Goal: Information Seeking & Learning: Learn about a topic

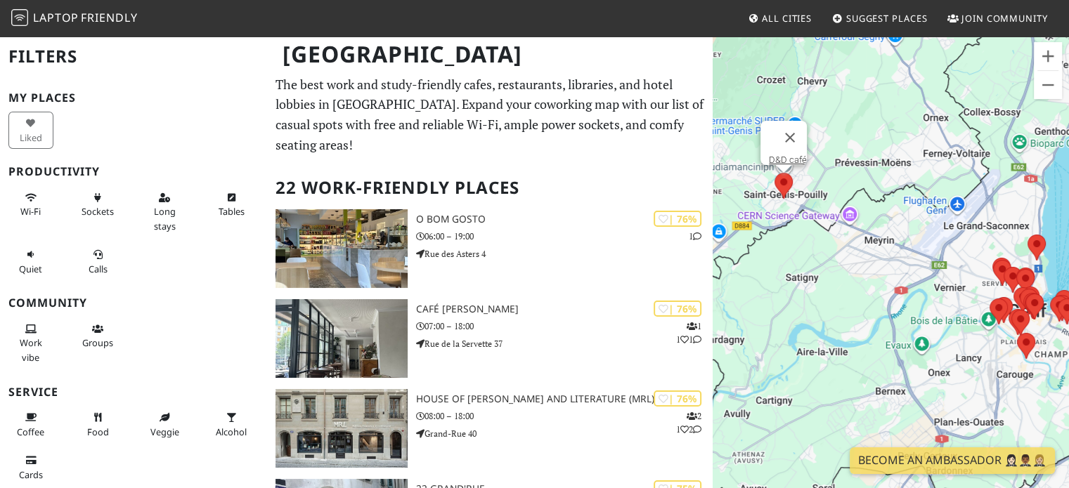
click at [774, 173] on area at bounding box center [774, 173] width 0 height 0
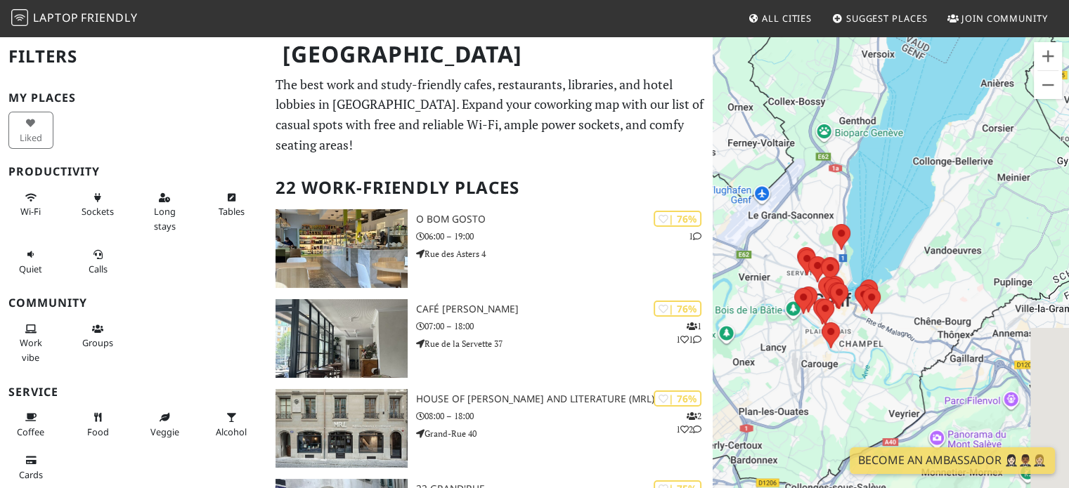
drag, startPoint x: 936, startPoint y: 261, endPoint x: 738, endPoint y: 250, distance: 198.5
click at [739, 250] on div "D&D café" at bounding box center [891, 279] width 356 height 488
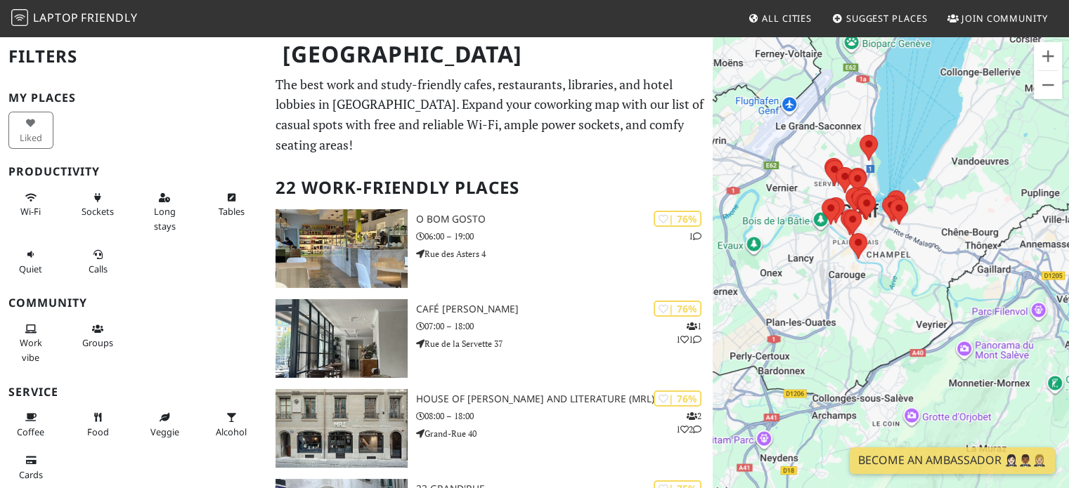
drag, startPoint x: 789, startPoint y: 247, endPoint x: 814, endPoint y: 169, distance: 81.8
click at [814, 170] on div "D&D café" at bounding box center [891, 279] width 356 height 488
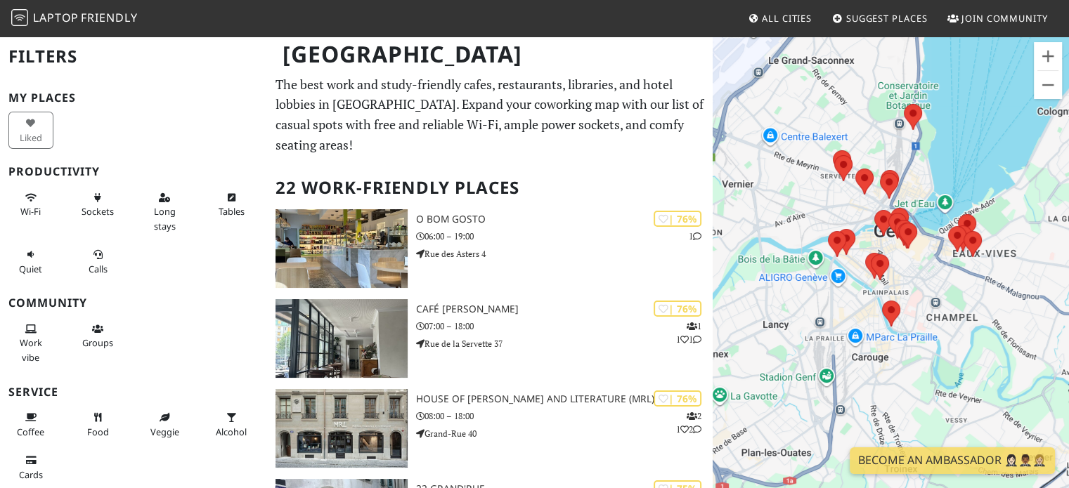
drag, startPoint x: 919, startPoint y: 221, endPoint x: 906, endPoint y: 185, distance: 38.0
click at [906, 185] on div "D&D café" at bounding box center [891, 279] width 356 height 488
click at [34, 427] on span "Coffee" at bounding box center [30, 432] width 27 height 13
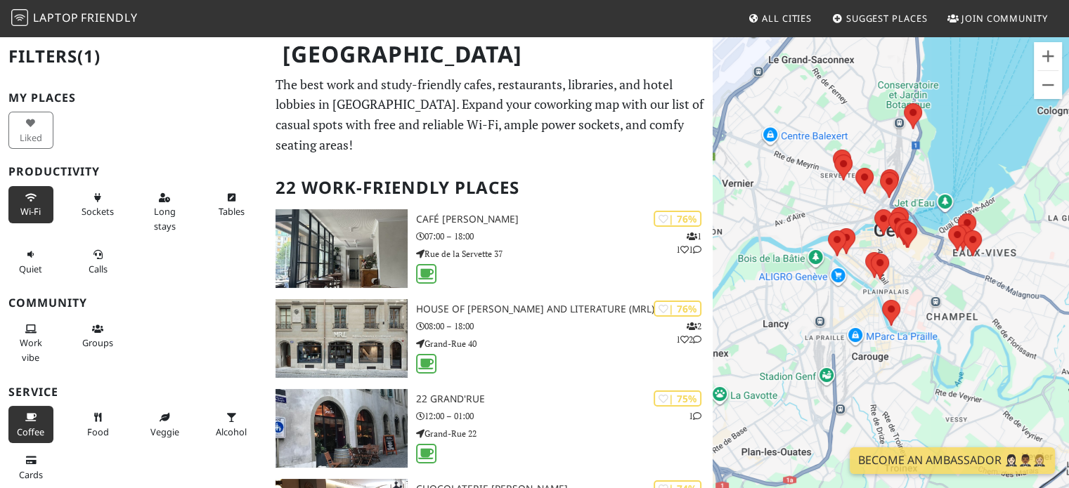
click at [26, 208] on span "Wi-Fi" at bounding box center [30, 211] width 20 height 13
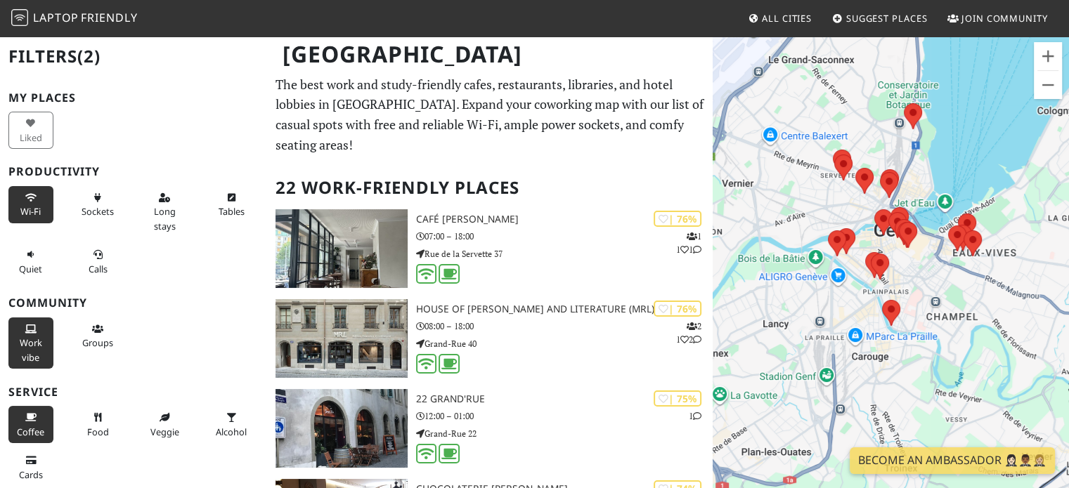
click at [32, 337] on span "Work vibe" at bounding box center [31, 350] width 22 height 27
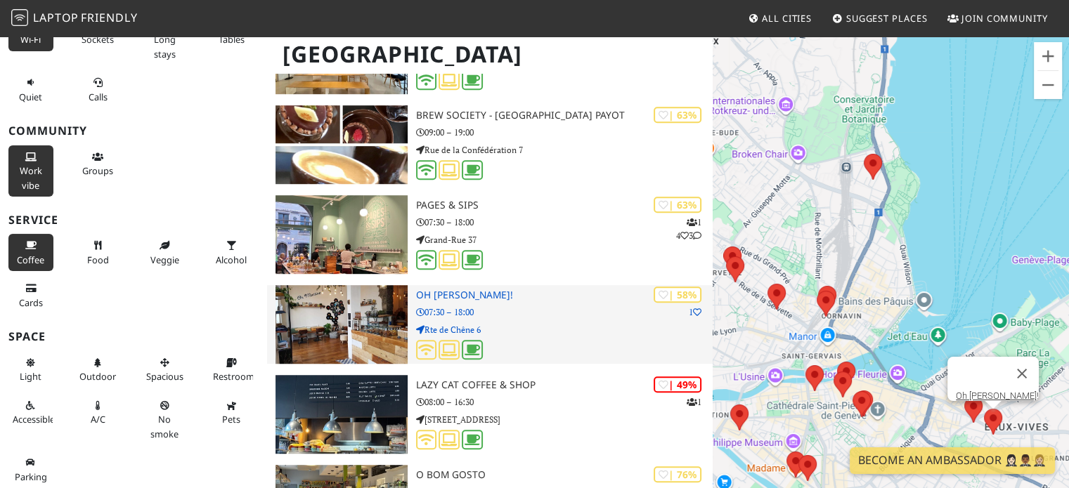
scroll to position [915, 0]
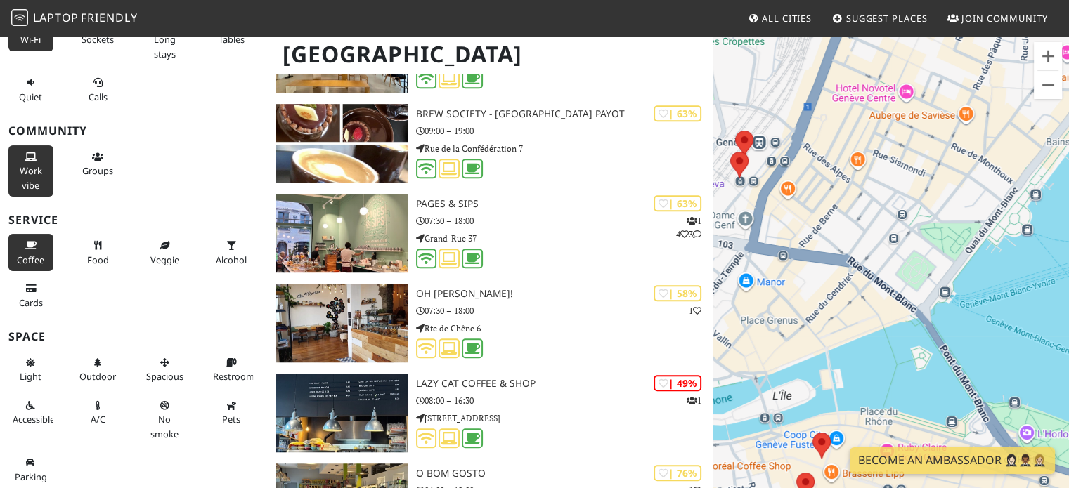
drag, startPoint x: 890, startPoint y: 306, endPoint x: 1079, endPoint y: 335, distance: 190.4
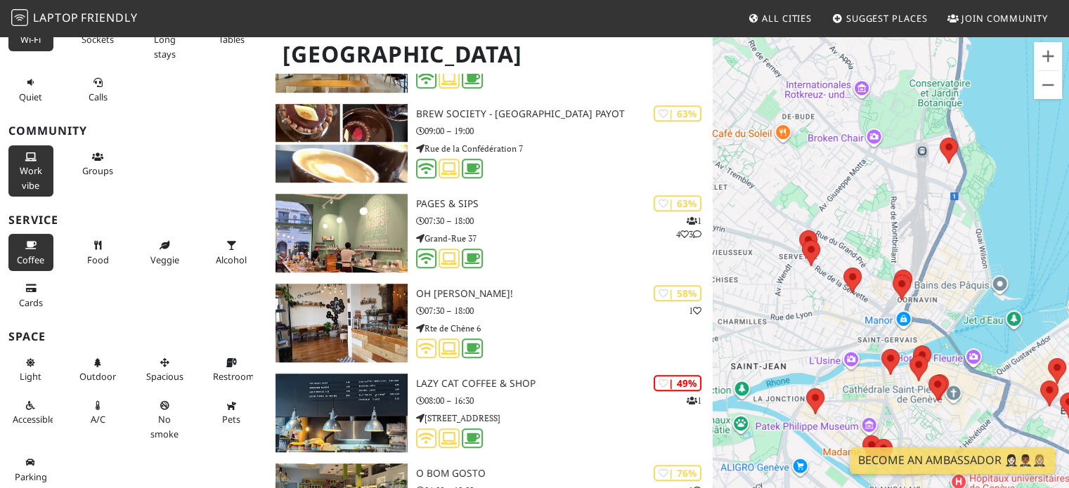
click at [949, 95] on div "D&D café" at bounding box center [891, 279] width 356 height 488
click at [940, 138] on area at bounding box center [940, 138] width 0 height 0
click at [959, 119] on link "My Little Cup" at bounding box center [952, 124] width 51 height 11
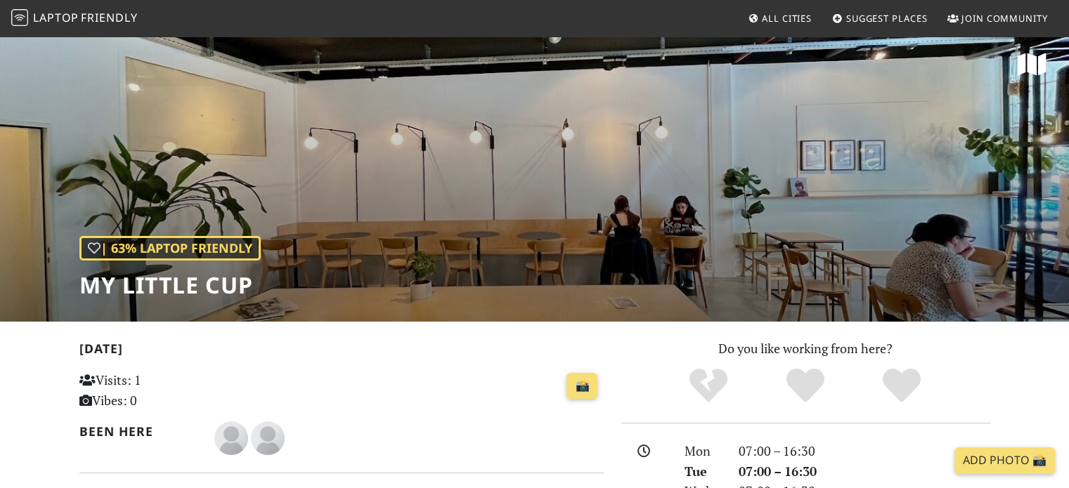
scroll to position [6, 0]
